Goal: Information Seeking & Learning: Understand process/instructions

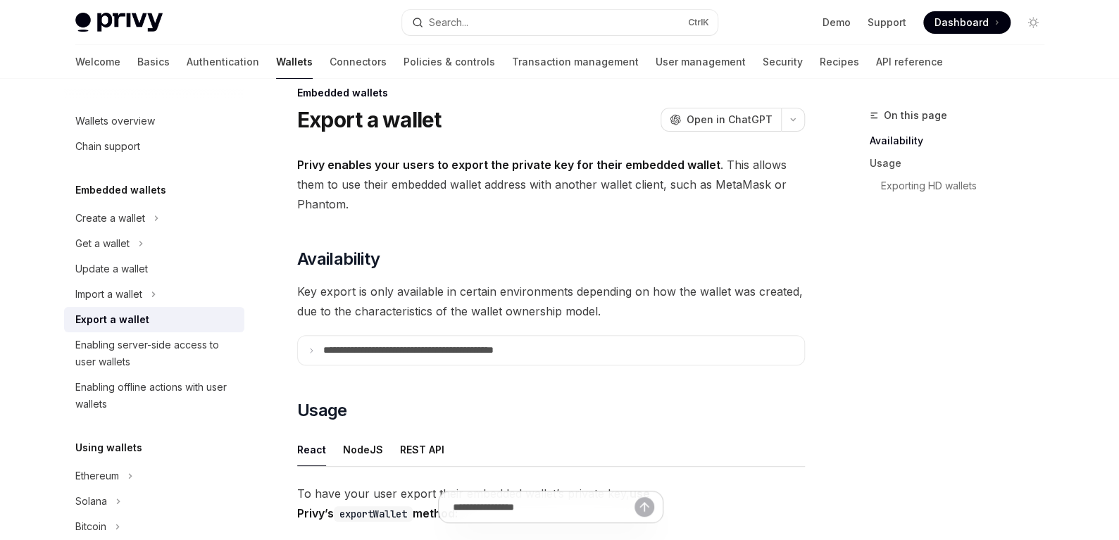
scroll to position [70, 0]
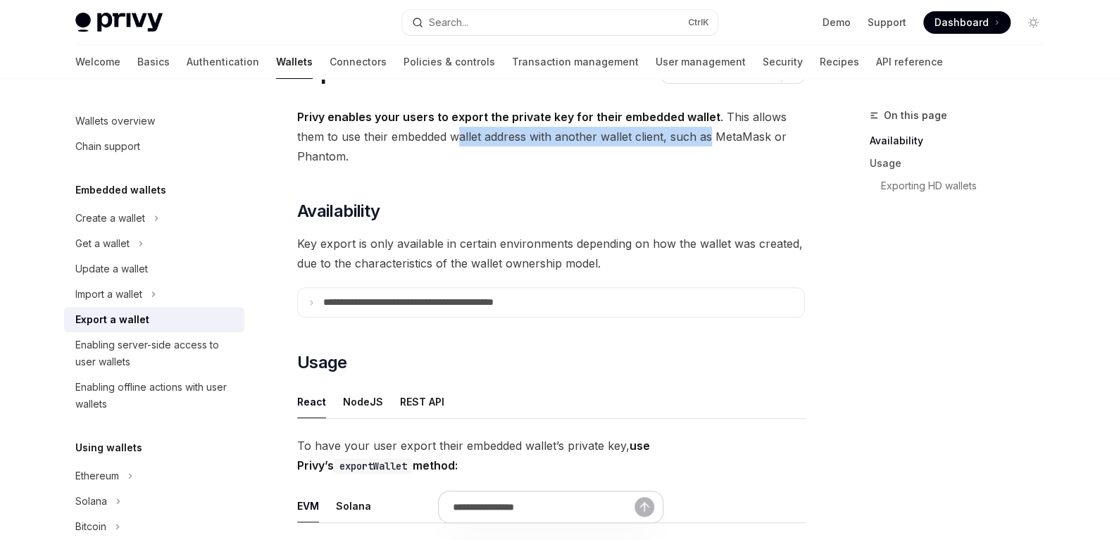
drag, startPoint x: 577, startPoint y: 139, endPoint x: 680, endPoint y: 139, distance: 102.1
click at [680, 139] on span "Privy enables your users to export the private key for their embedded wallet . …" at bounding box center [551, 136] width 508 height 59
click at [662, 144] on span "Privy enables your users to export the private key for their embedded wallet . …" at bounding box center [551, 136] width 508 height 59
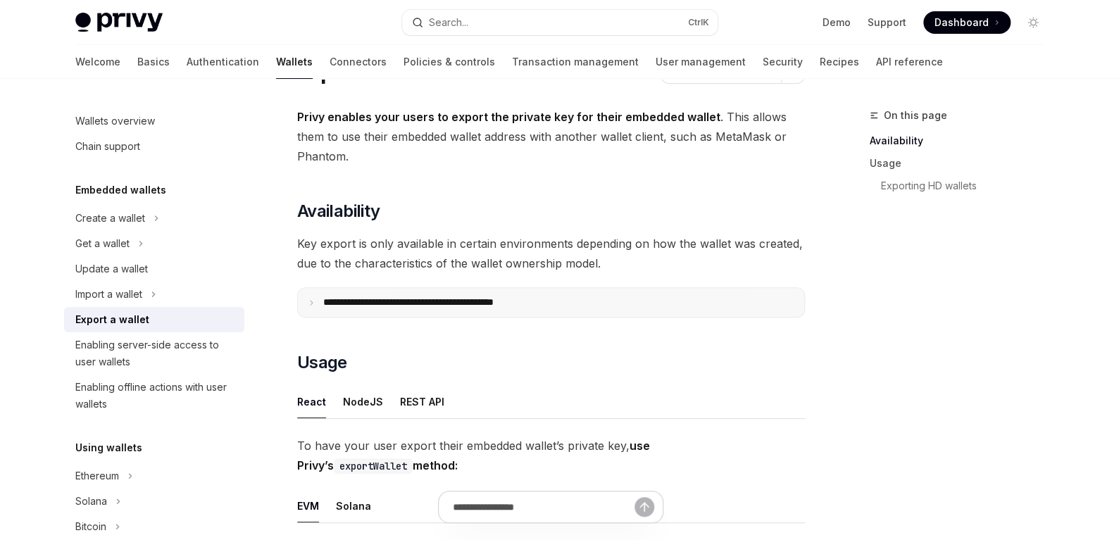
click at [509, 300] on p "**********" at bounding box center [439, 302] width 232 height 12
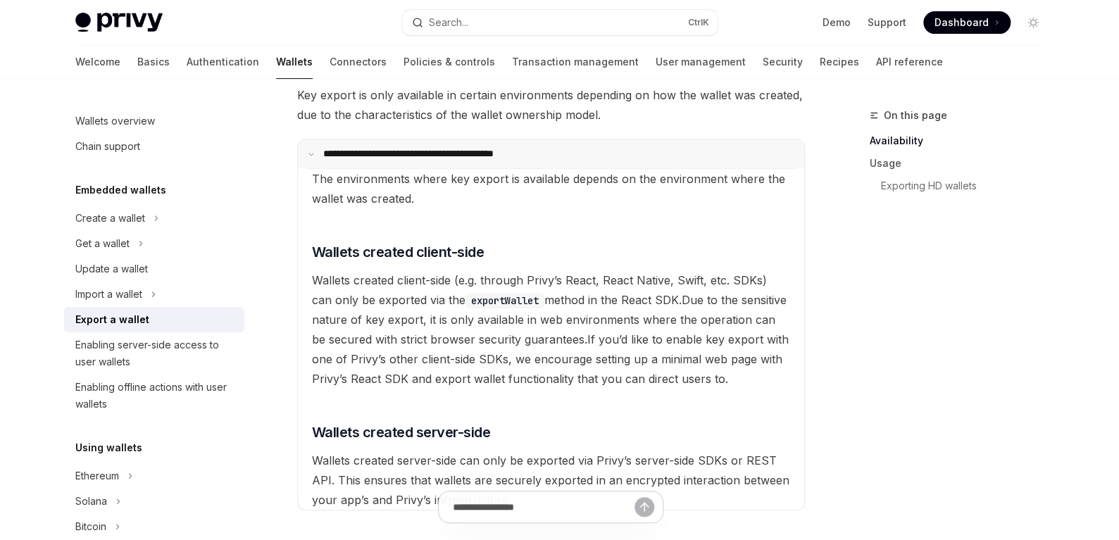
scroll to position [281, 0]
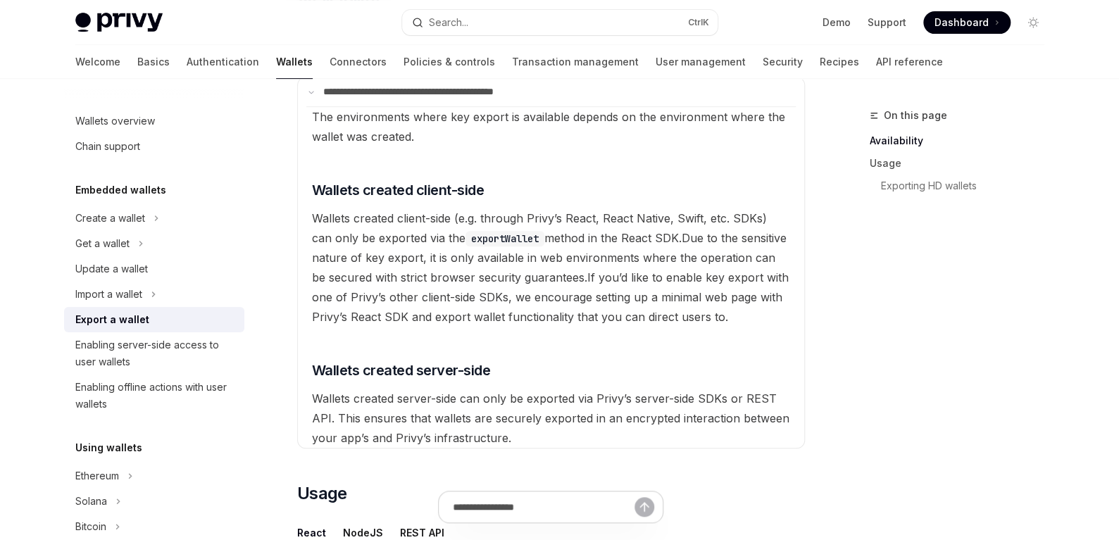
click at [489, 233] on code "exportWallet" at bounding box center [504, 238] width 79 height 15
click at [680, 256] on span "Due to the sensitive nature of key export, it is only available in web environm…" at bounding box center [549, 258] width 475 height 54
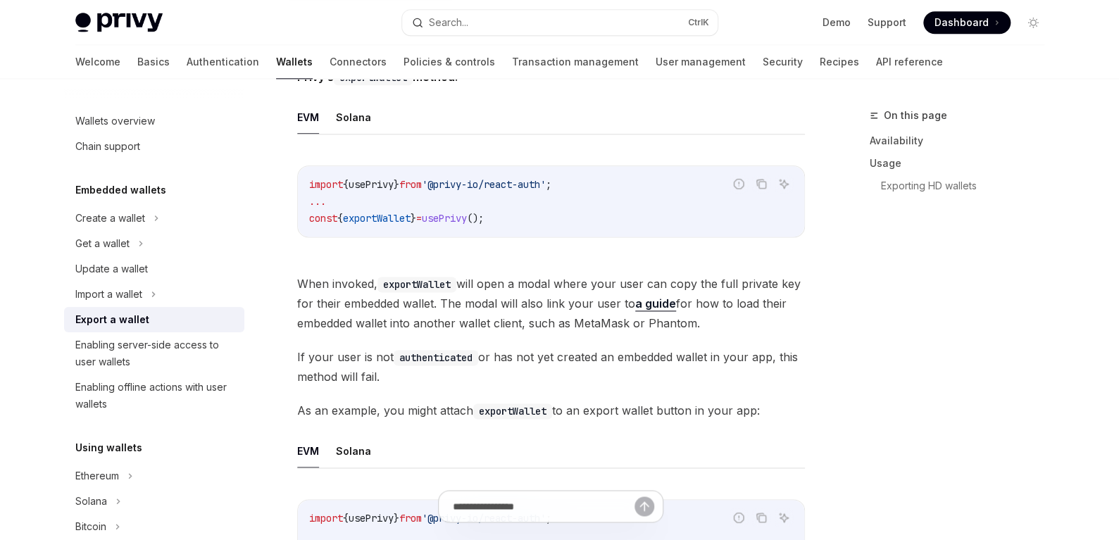
scroll to position [844, 0]
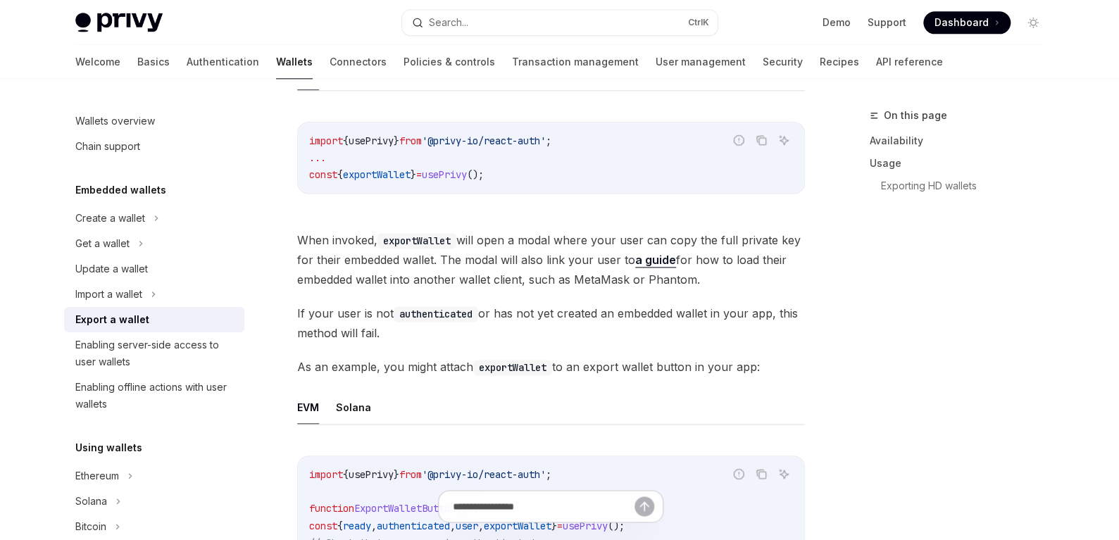
click at [467, 173] on span "usePrivy" at bounding box center [444, 174] width 45 height 13
copy code "const { exportWallet } = usePrivy ();"
